Goal: Information Seeking & Learning: Learn about a topic

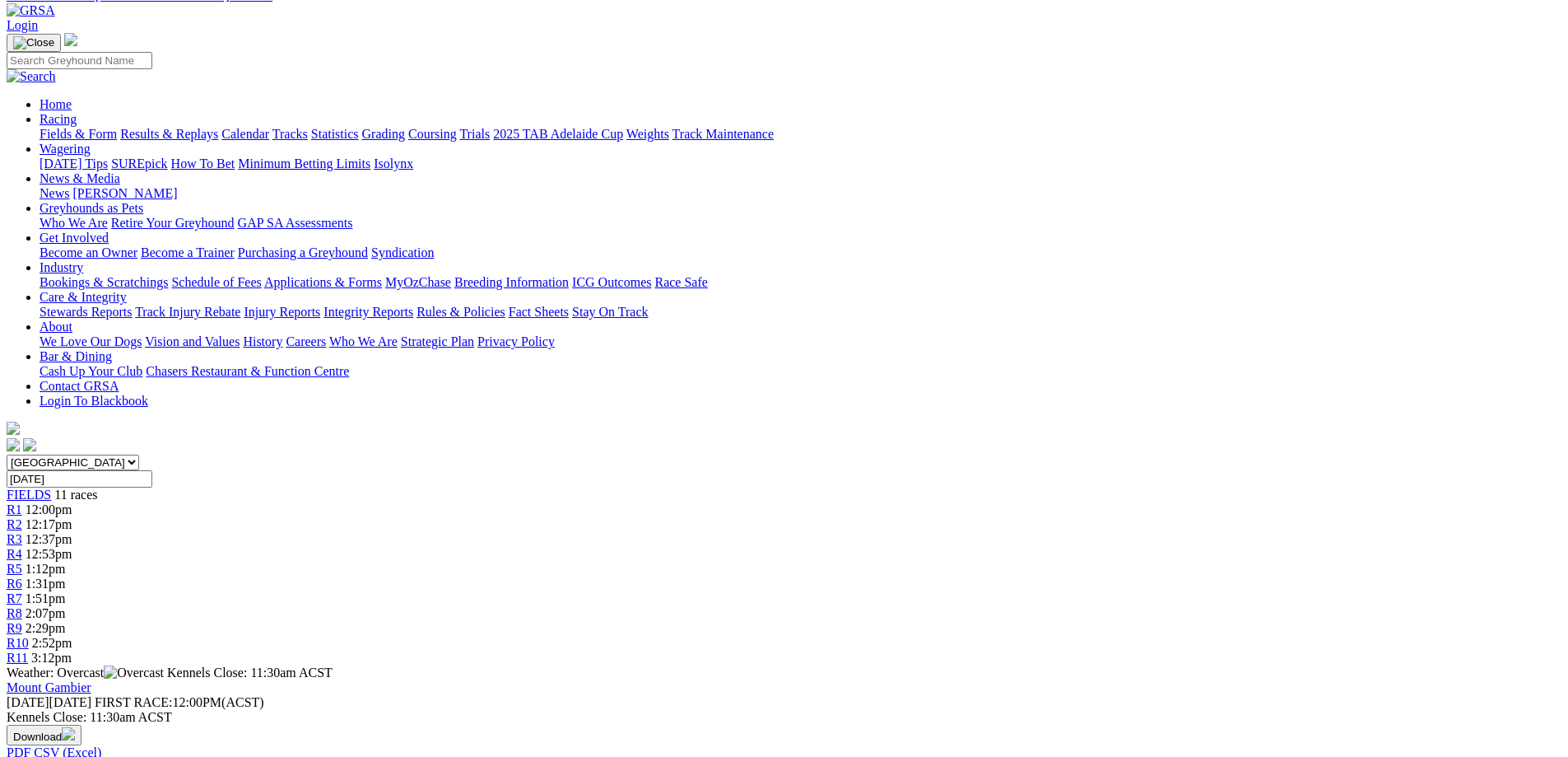
scroll to position [83, 0]
click at [512, 518] on div "R2 12:17pm" at bounding box center [784, 525] width 1555 height 15
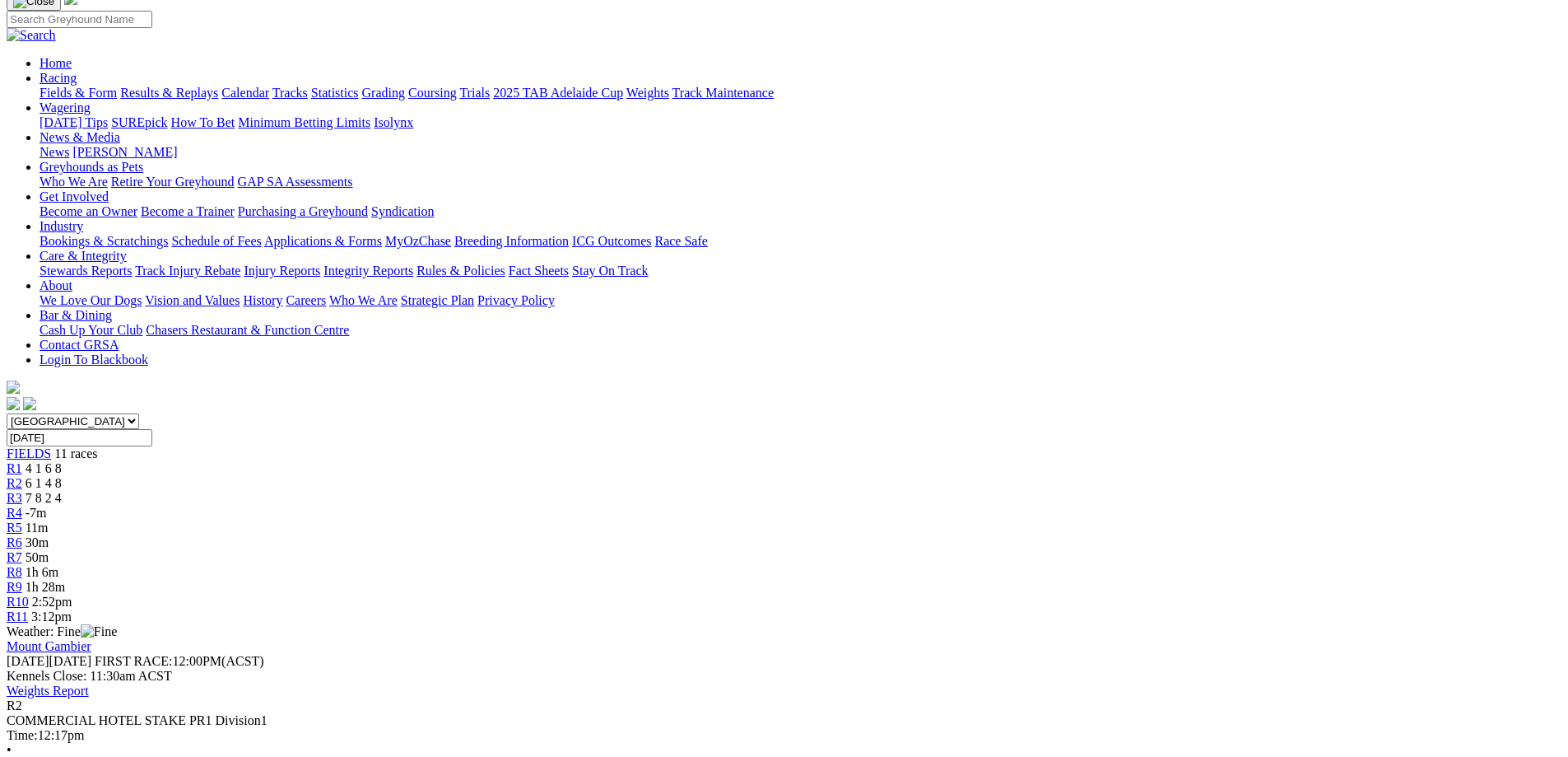
scroll to position [164, 0]
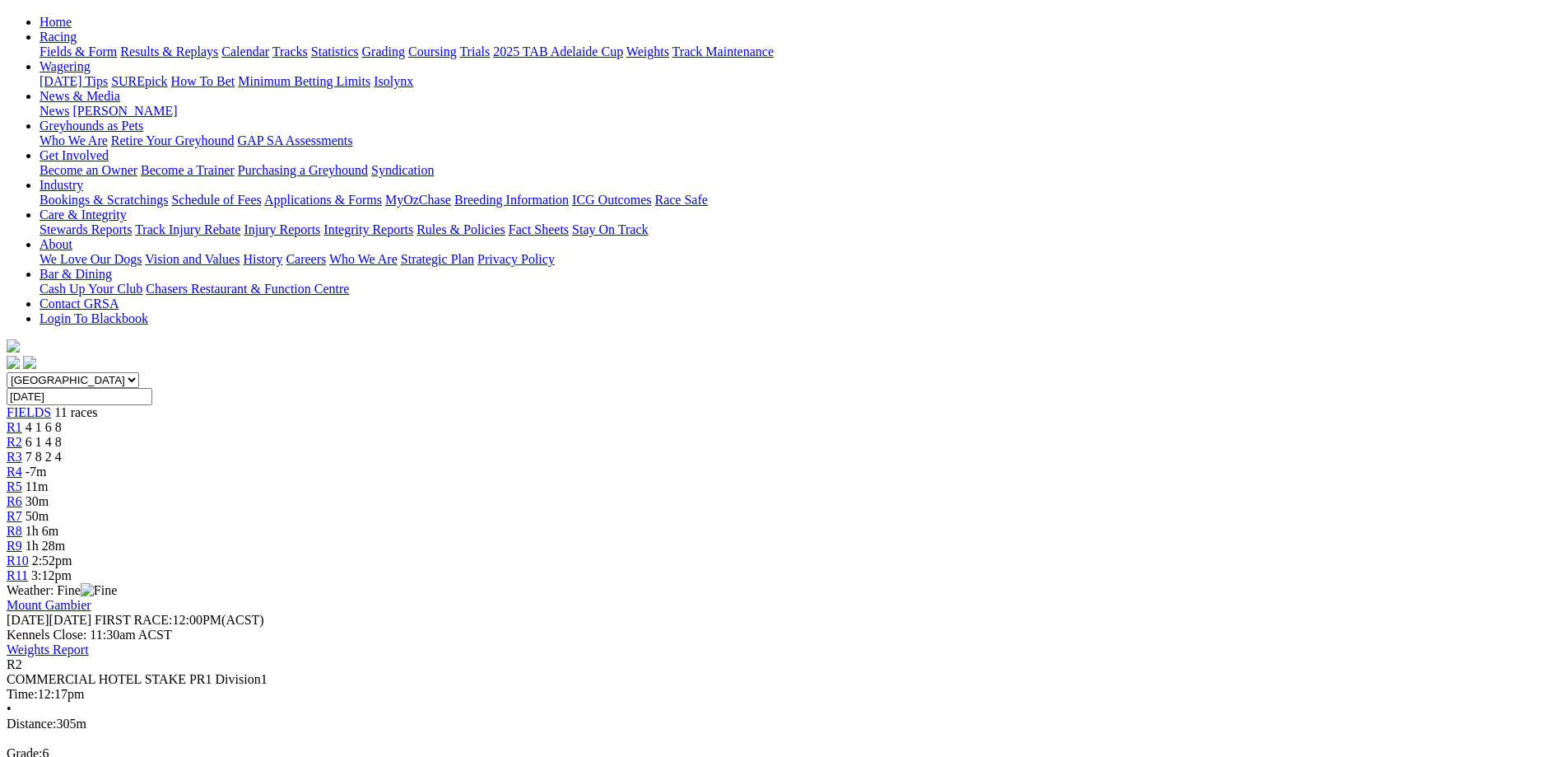
click at [23, 450] on span "R3" at bounding box center [14, 456] width 16 height 14
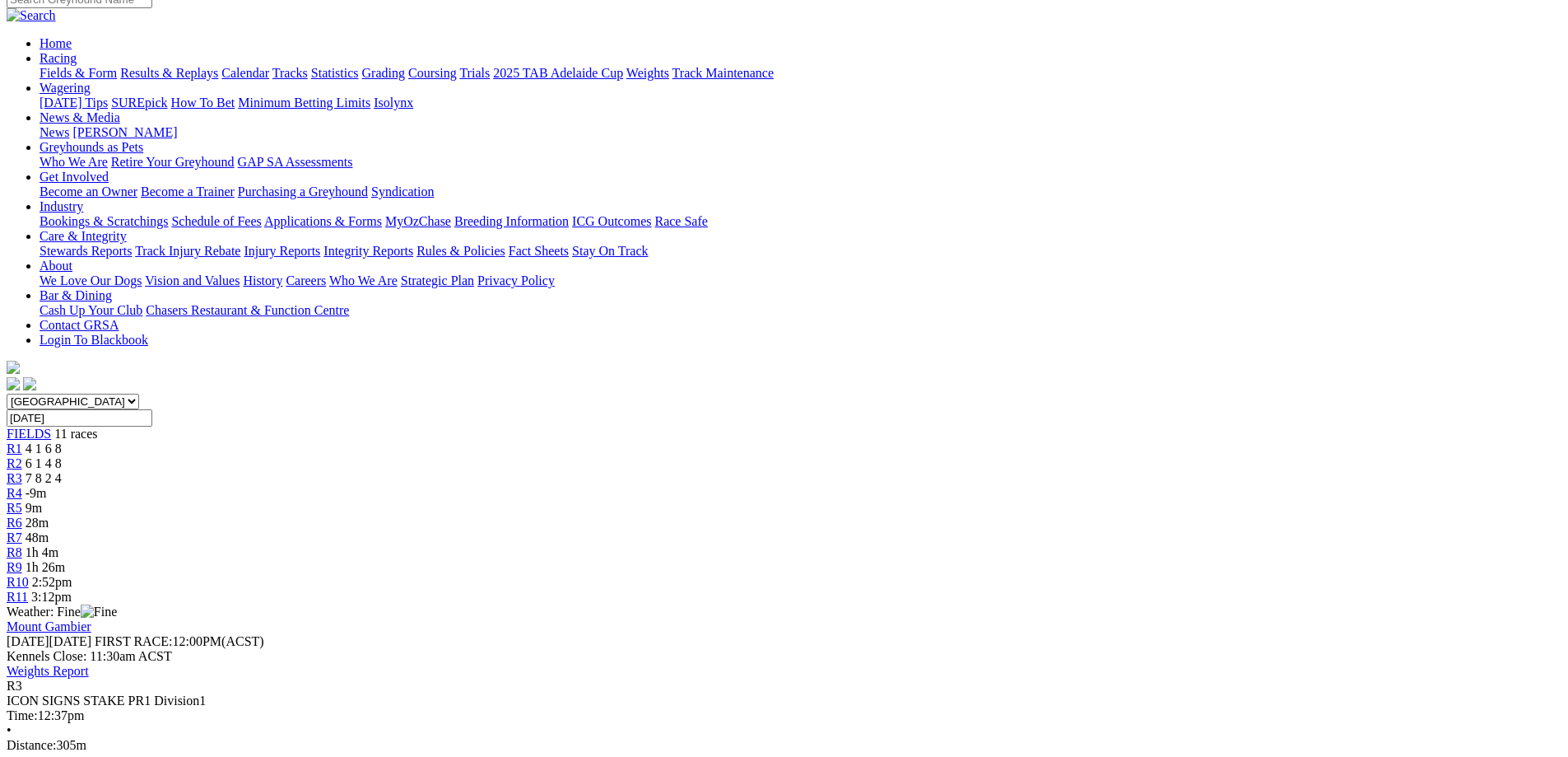
scroll to position [164, 0]
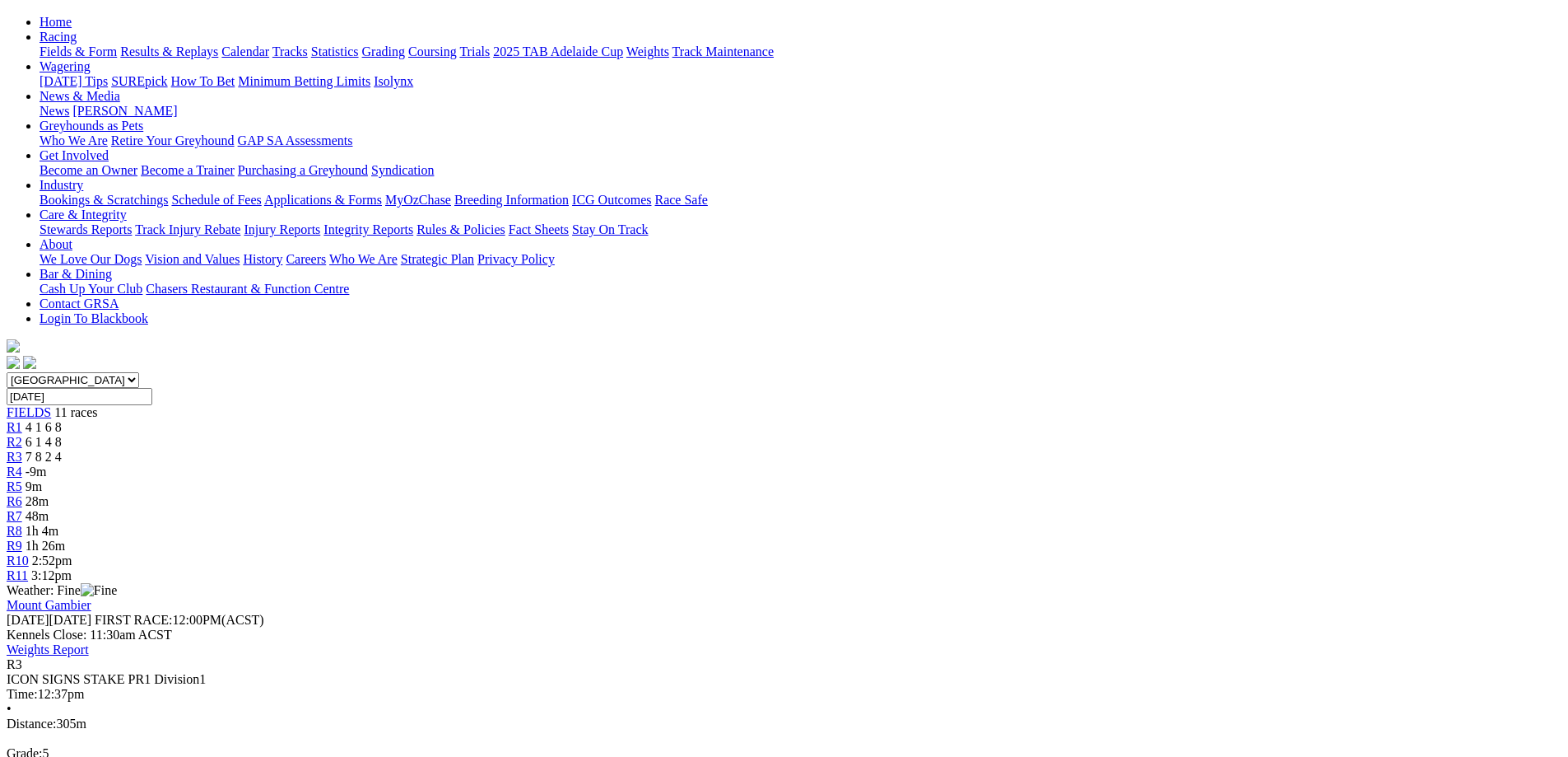
click at [47, 465] on span "-9m" at bounding box center [36, 471] width 22 height 14
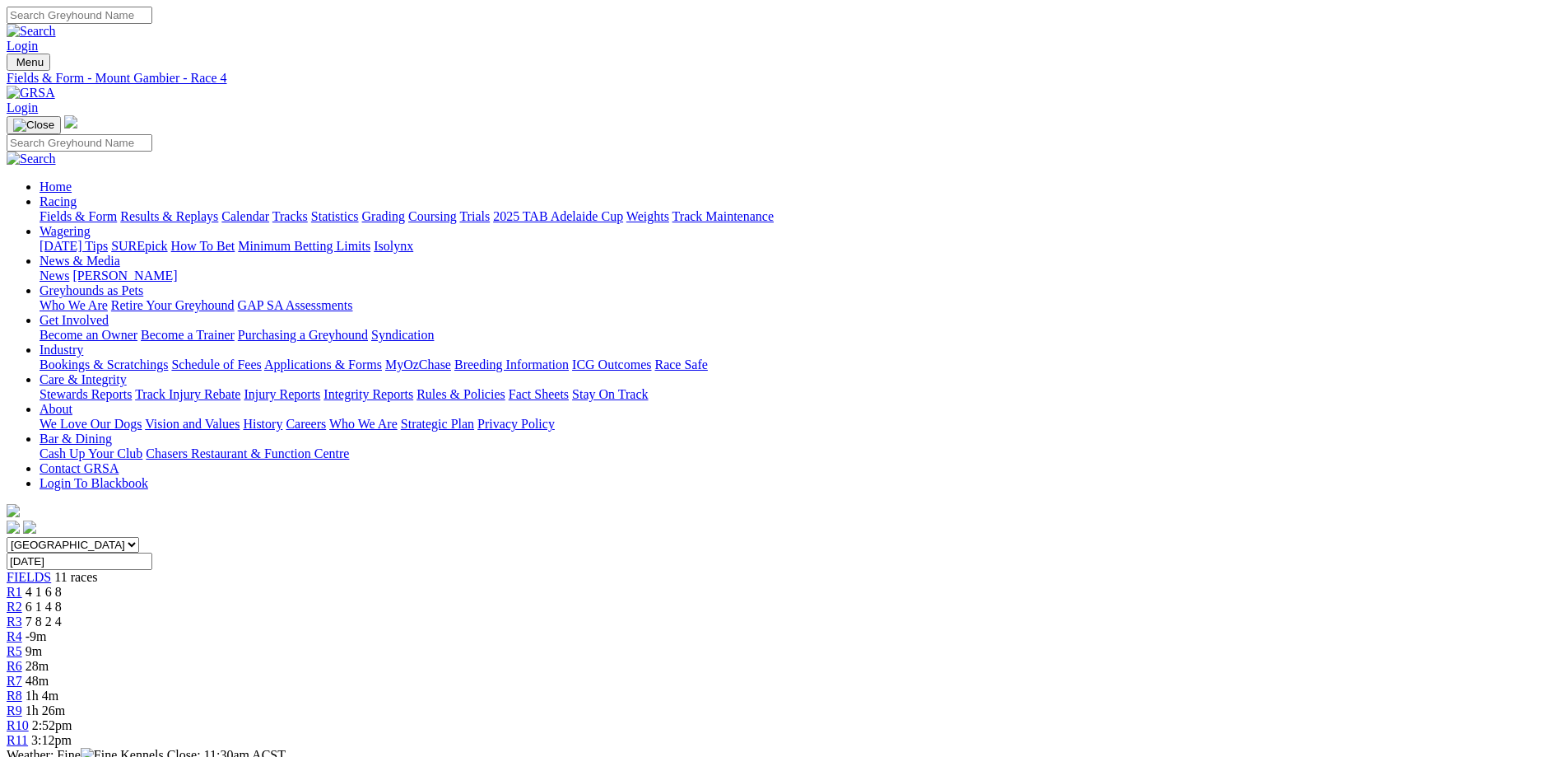
click at [752, 644] on div "R5 9m" at bounding box center [784, 652] width 1555 height 15
click at [391, 585] on div "R1 4 1 6 8" at bounding box center [784, 593] width 1555 height 15
